Goal: Check status: Check status

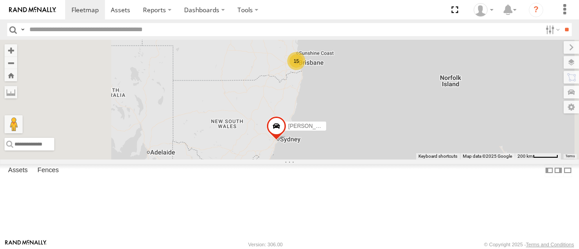
click at [406, 111] on div "15 [PERSON_NAME] - 360NA6 [GEOGRAPHIC_DATA]" at bounding box center [289, 99] width 579 height 119
click at [305, 70] on div "15" at bounding box center [296, 61] width 18 height 18
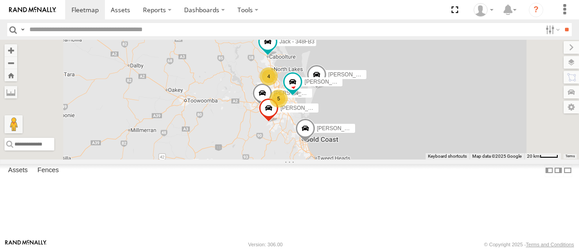
click at [288, 108] on div "5" at bounding box center [279, 99] width 18 height 18
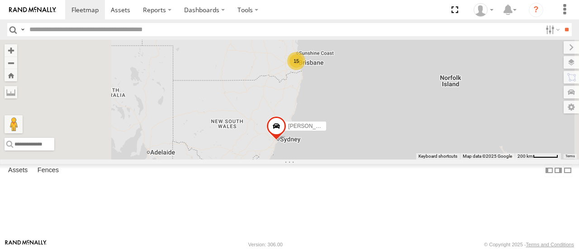
click at [414, 90] on div "[PERSON_NAME] - 360NA6 [GEOGRAPHIC_DATA] 15" at bounding box center [289, 99] width 579 height 119
click at [414, 91] on div "[PERSON_NAME] - 360NA6 [GEOGRAPHIC_DATA] 15" at bounding box center [289, 99] width 579 height 119
click at [305, 70] on div "15" at bounding box center [296, 61] width 18 height 18
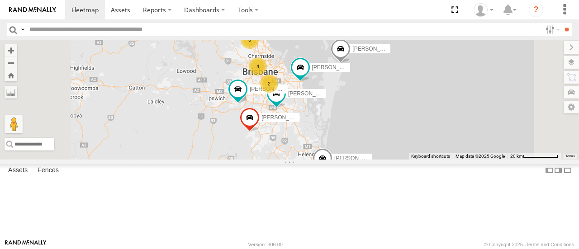
click at [371, 145] on div "[PERSON_NAME] - 360NA6 NSW 3 [PERSON_NAME] B - Corolla Hatch 2 4 [PERSON_NAME]-…" at bounding box center [289, 99] width 579 height 119
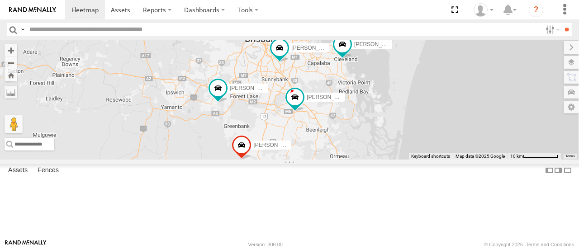
click at [371, 143] on div "[PERSON_NAME] - 360NA6 NSW [PERSON_NAME] B - Corolla [PERSON_NAME]- 817BG4 [PER…" at bounding box center [289, 99] width 579 height 119
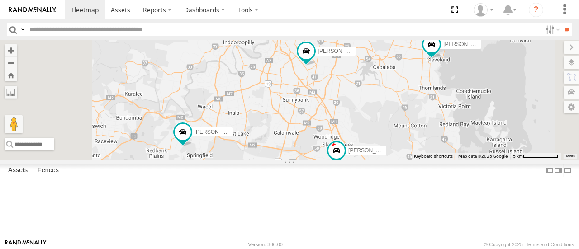
drag, startPoint x: 366, startPoint y: 93, endPoint x: 373, endPoint y: 147, distance: 54.6
click at [373, 147] on div "[PERSON_NAME] - 360NA6 NSW [PERSON_NAME] B - Corolla [PERSON_NAME]- 817BG4 [PER…" at bounding box center [289, 99] width 579 height 119
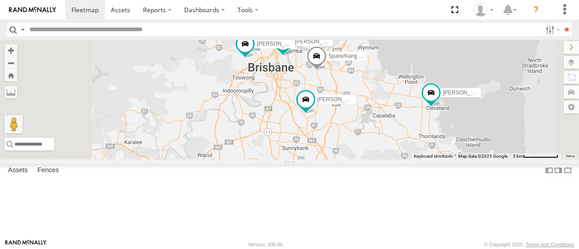
drag, startPoint x: 375, startPoint y: 100, endPoint x: 375, endPoint y: 149, distance: 48.8
click at [375, 149] on div "[PERSON_NAME] - 360NA6 NSW [PERSON_NAME] B - Corolla [PERSON_NAME]- 817BG4 [PER…" at bounding box center [289, 99] width 579 height 119
click at [388, 135] on div "[PERSON_NAME] - 360NA6 NSW [PERSON_NAME] B - Corolla [PERSON_NAME]- 817BG4 [PER…" at bounding box center [289, 99] width 579 height 119
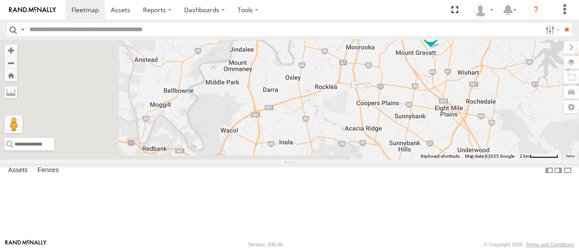
drag, startPoint x: 382, startPoint y: 138, endPoint x: 491, endPoint y: 30, distance: 153.5
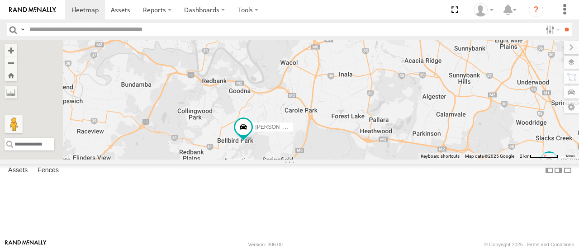
drag, startPoint x: 491, startPoint y: 30, endPoint x: 332, endPoint y: 152, distance: 200.3
click at [332, 152] on div "[PERSON_NAME] - 360NA6 NSW [PERSON_NAME] B - Corolla [PERSON_NAME]- 817BG4 [PER…" at bounding box center [289, 99] width 579 height 119
click at [251, 135] on span at bounding box center [243, 127] width 16 height 16
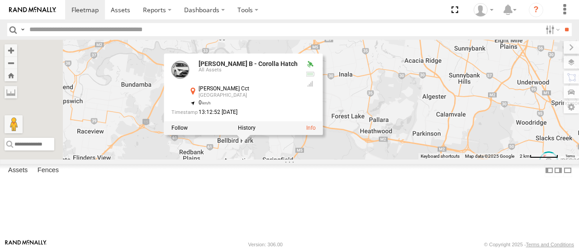
click at [351, 159] on div "[PERSON_NAME] - 360NA6 [GEOGRAPHIC_DATA] [PERSON_NAME] B - Corolla [PERSON_NAME…" at bounding box center [289, 99] width 579 height 119
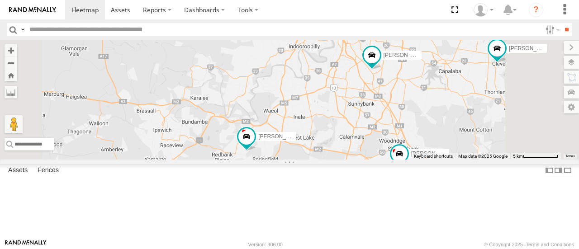
drag, startPoint x: 363, startPoint y: 194, endPoint x: 394, endPoint y: 198, distance: 31.4
click at [394, 159] on div "[PERSON_NAME] - 360NA6 NSW [PERSON_NAME] B - Corolla [PERSON_NAME]- 817BG4 [PER…" at bounding box center [289, 99] width 579 height 119
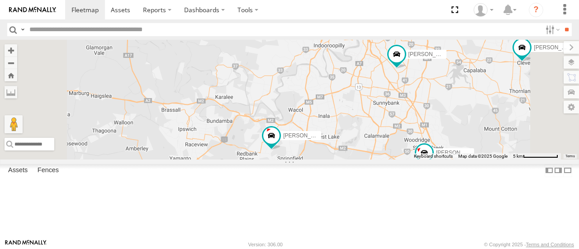
click at [350, 159] on div "[PERSON_NAME] - 360NA6 NSW [PERSON_NAME] B - Corolla [PERSON_NAME]- 817BG4 [PER…" at bounding box center [289, 99] width 579 height 119
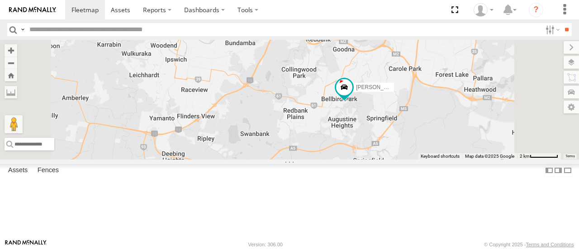
drag, startPoint x: 321, startPoint y: 208, endPoint x: 368, endPoint y: 180, distance: 54.4
click at [368, 159] on div "[PERSON_NAME] - 360NA6 NSW [PERSON_NAME] B - Corolla [PERSON_NAME]- 817BG4 [PER…" at bounding box center [289, 99] width 579 height 119
